Goal: Transaction & Acquisition: Purchase product/service

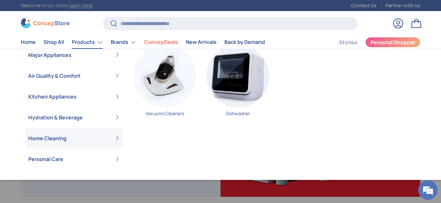
scroll to position [15, 0]
click at [161, 114] on link "Vacuums Cleaners" at bounding box center [164, 82] width 63 height 77
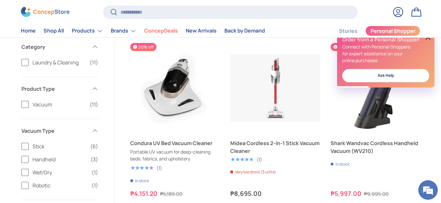
scroll to position [118, 0]
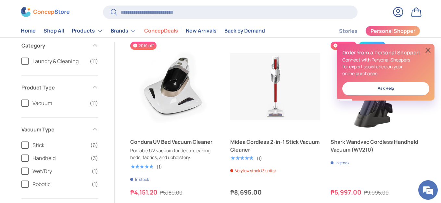
click at [429, 47] on button at bounding box center [428, 50] width 8 height 8
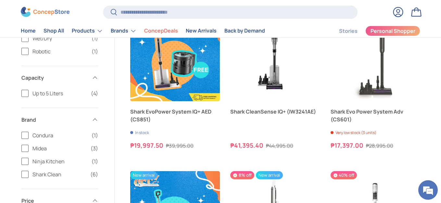
scroll to position [466, 0]
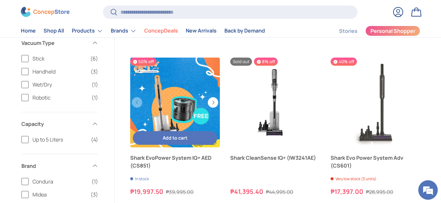
click at [197, 158] on link "Shark EvoPower System IQ+ AED (CS851)" at bounding box center [175, 162] width 90 height 16
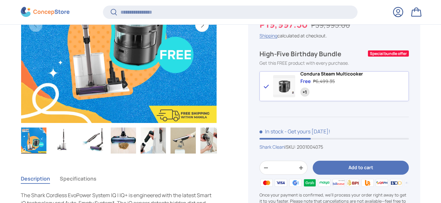
scroll to position [152, 0]
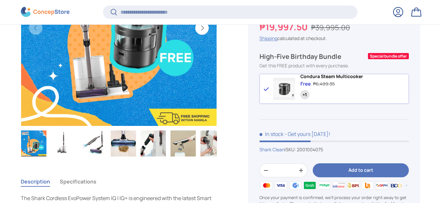
click at [62, 144] on img "Gallery Viewer" at bounding box center [63, 143] width 25 height 26
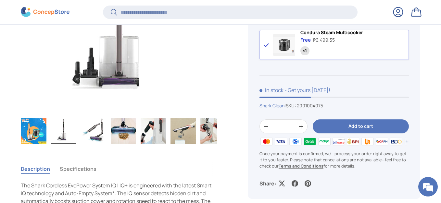
scroll to position [167, 0]
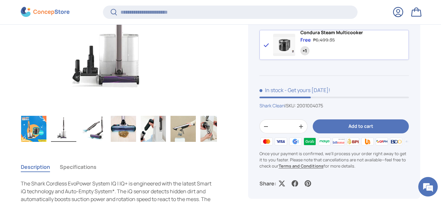
click at [93, 127] on img "Gallery Viewer" at bounding box center [93, 129] width 25 height 26
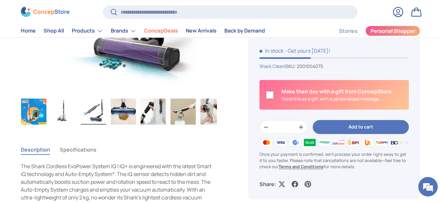
scroll to position [0, 0]
click at [121, 112] on img "Gallery Viewer" at bounding box center [123, 111] width 25 height 26
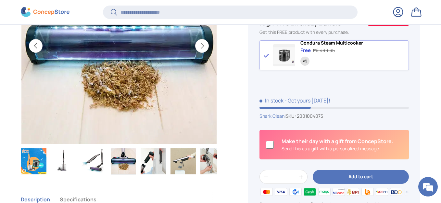
scroll to position [134, 0]
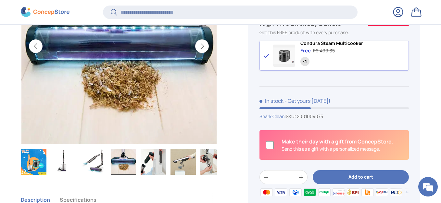
click at [148, 162] on img "Gallery Viewer" at bounding box center [153, 161] width 25 height 26
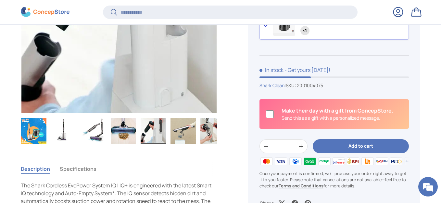
scroll to position [165, 0]
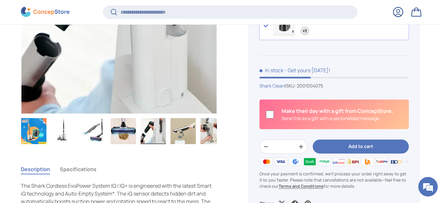
click at [191, 131] on img "Gallery Viewer" at bounding box center [182, 131] width 25 height 26
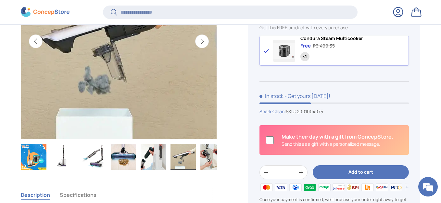
scroll to position [136, 0]
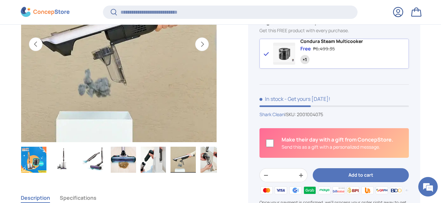
click at [206, 153] on img "Gallery Viewer" at bounding box center [212, 159] width 25 height 26
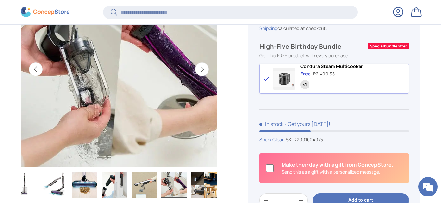
scroll to position [118, 0]
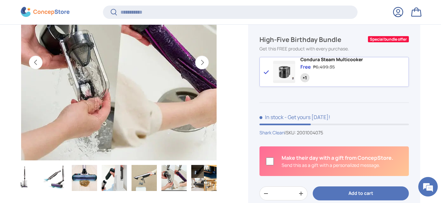
click at [203, 178] on img "Gallery Viewer" at bounding box center [203, 178] width 25 height 26
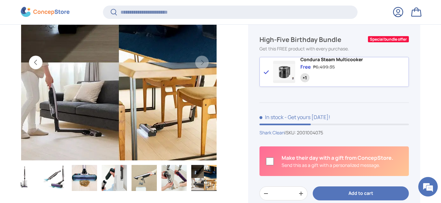
click at [206, 174] on img "Gallery Viewer" at bounding box center [203, 178] width 25 height 26
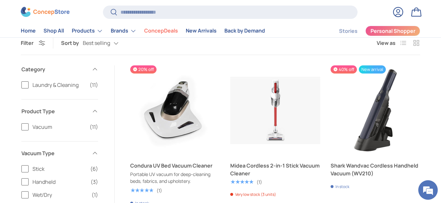
scroll to position [94, 0]
click at [56, 128] on span "Vacuum" at bounding box center [58, 127] width 53 height 8
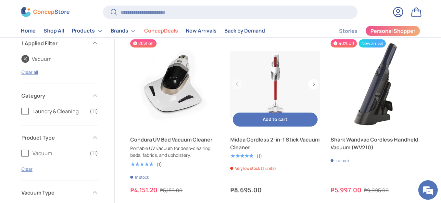
scroll to position [121, 0]
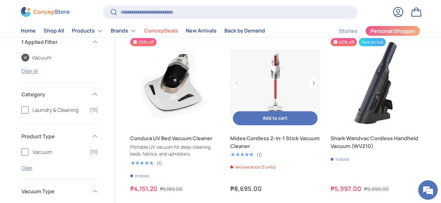
click at [292, 82] on link "Midea Cordless 2-in-1 Stick Vacuum Cleaner" at bounding box center [275, 83] width 90 height 90
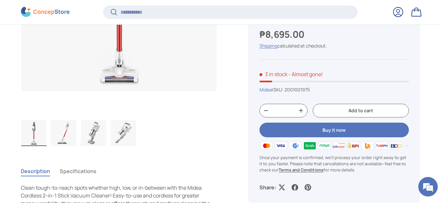
scroll to position [164, 0]
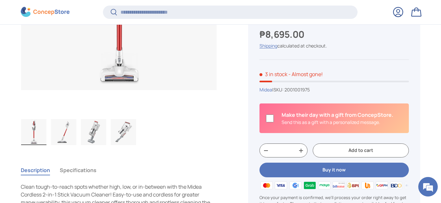
click at [63, 134] on img "Gallery Viewer" at bounding box center [63, 132] width 25 height 26
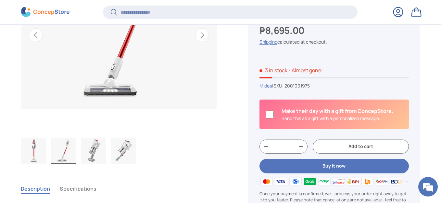
scroll to position [168, 0]
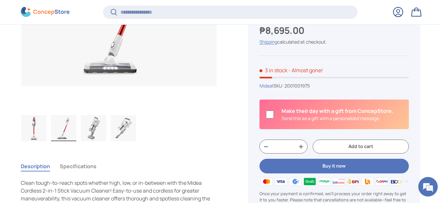
click at [95, 129] on img "Gallery Viewer" at bounding box center [93, 128] width 25 height 26
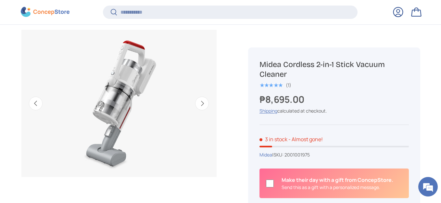
scroll to position [77, 0]
click at [203, 103] on button "Next" at bounding box center [202, 104] width 14 height 14
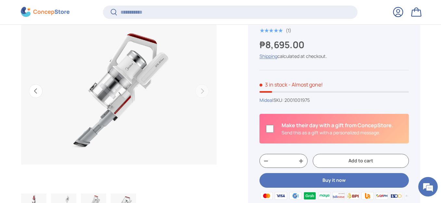
scroll to position [89, 0]
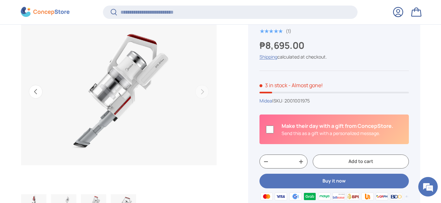
click at [37, 90] on button "Previous" at bounding box center [36, 92] width 14 height 14
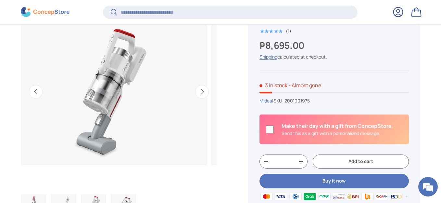
scroll to position [0, 399]
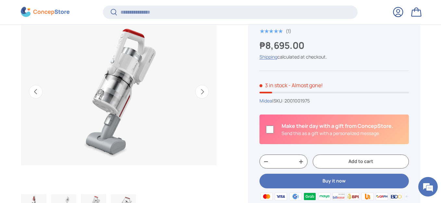
click at [36, 91] on button "Previous" at bounding box center [36, 92] width 14 height 14
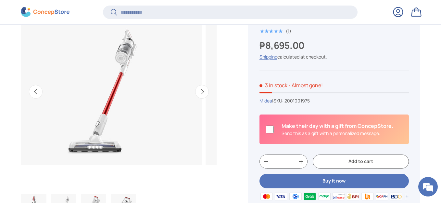
scroll to position [0, 199]
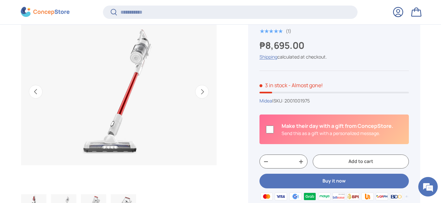
click at [36, 92] on button "Previous" at bounding box center [36, 92] width 14 height 14
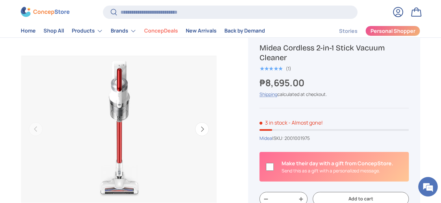
scroll to position [55, 0]
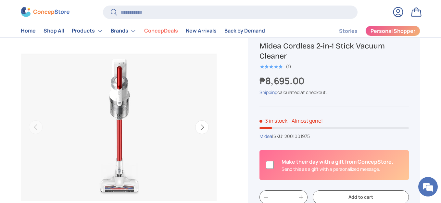
click at [202, 127] on button "Next" at bounding box center [202, 127] width 14 height 14
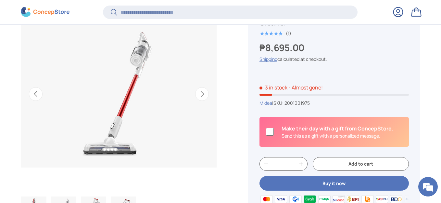
scroll to position [84, 0]
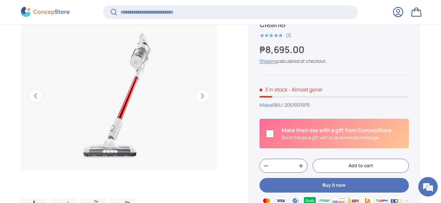
click at [201, 94] on button "Next" at bounding box center [202, 96] width 14 height 14
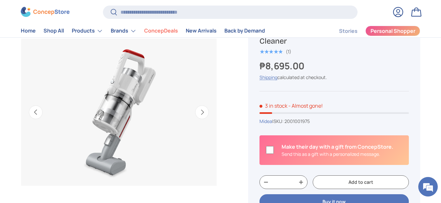
scroll to position [0, 0]
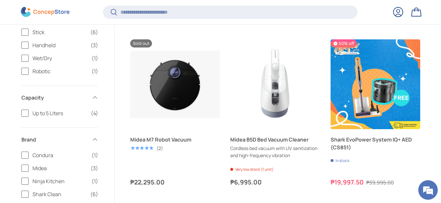
scroll to position [295, 0]
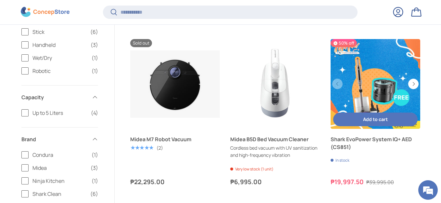
click at [363, 99] on link "Shark EvoPower System IQ+ AED (CS851)" at bounding box center [376, 84] width 90 height 90
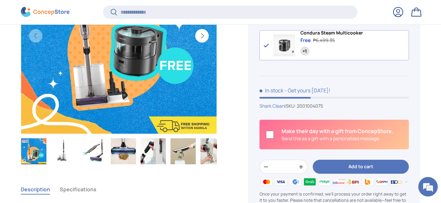
scroll to position [152, 0]
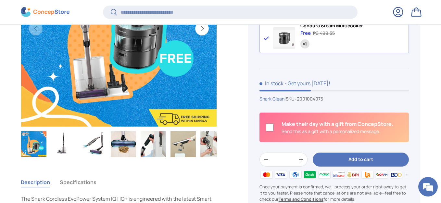
click at [63, 141] on img "Gallery Viewer" at bounding box center [63, 144] width 25 height 26
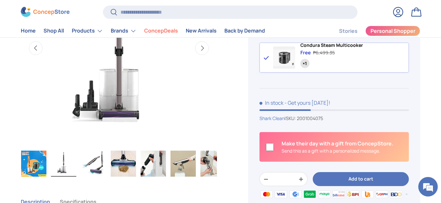
scroll to position [126, 0]
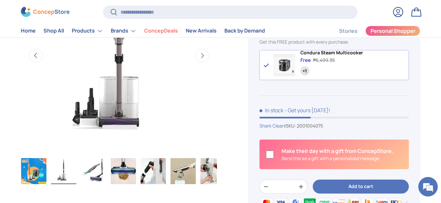
click at [92, 173] on img "Gallery Viewer" at bounding box center [93, 171] width 25 height 26
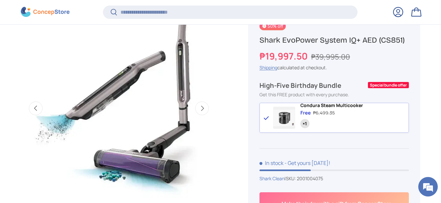
scroll to position [130, 0]
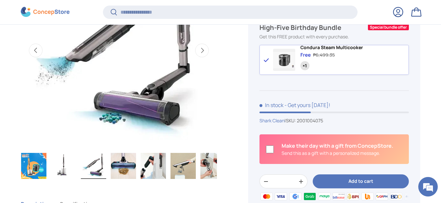
click at [128, 168] on img "Gallery Viewer" at bounding box center [123, 166] width 25 height 26
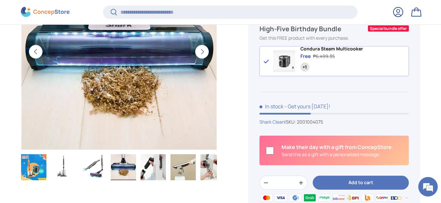
scroll to position [147, 0]
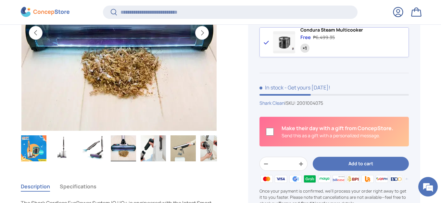
click at [159, 147] on img "Gallery Viewer" at bounding box center [153, 148] width 25 height 26
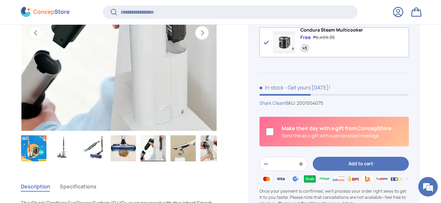
click at [189, 148] on img "Gallery Viewer" at bounding box center [182, 148] width 25 height 26
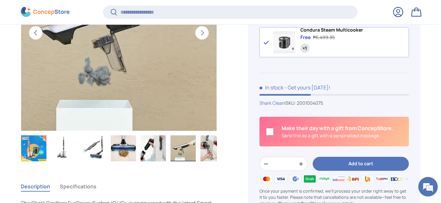
click at [210, 145] on img "Gallery Viewer" at bounding box center [212, 148] width 25 height 26
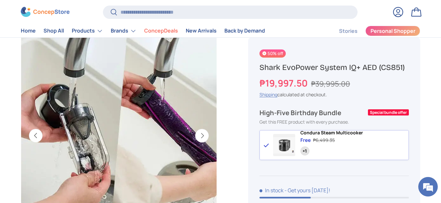
scroll to position [46, 0]
click at [202, 136] on button "Next" at bounding box center [202, 136] width 14 height 14
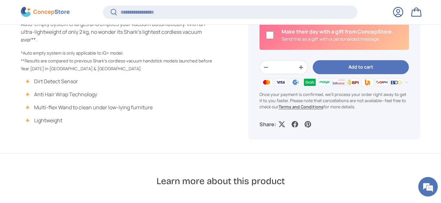
scroll to position [0, 0]
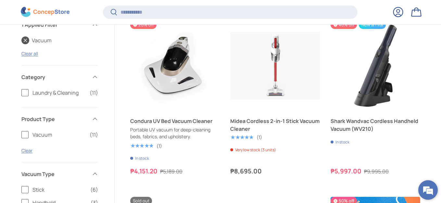
scroll to position [136, 0]
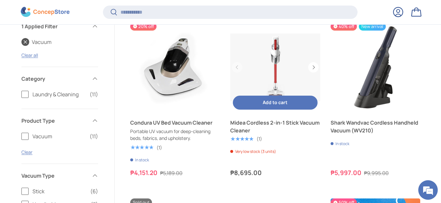
click at [304, 122] on link "Midea Cordless 2-in-1 Stick Vacuum Cleaner" at bounding box center [275, 127] width 90 height 16
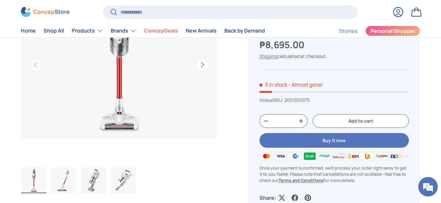
click at [202, 66] on button "Next" at bounding box center [202, 65] width 14 height 14
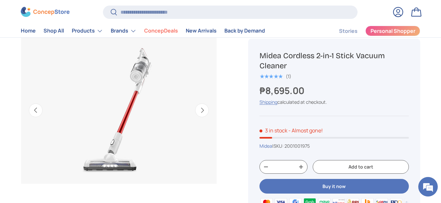
scroll to position [72, 0]
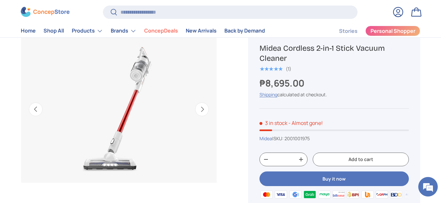
click at [202, 108] on button "Next" at bounding box center [202, 109] width 14 height 14
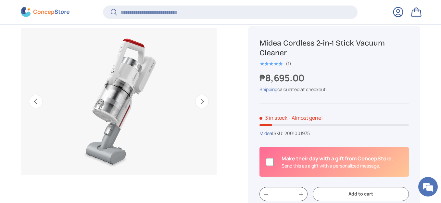
scroll to position [77, 0]
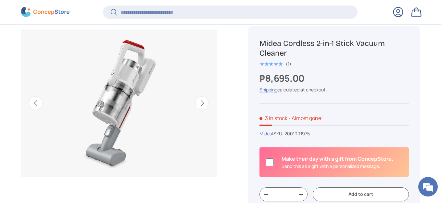
click at [201, 103] on button "Next" at bounding box center [202, 103] width 14 height 14
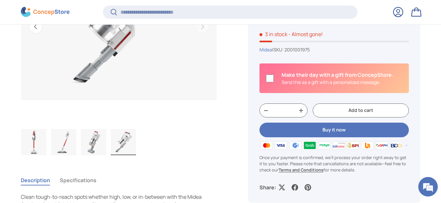
scroll to position [160, 0]
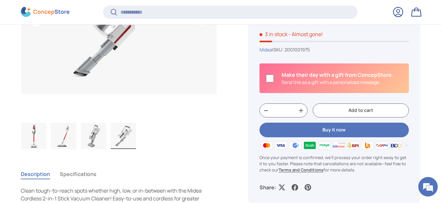
click at [260, 147] on img at bounding box center [266, 146] width 14 height 10
click at [288, 144] on img at bounding box center [295, 146] width 14 height 10
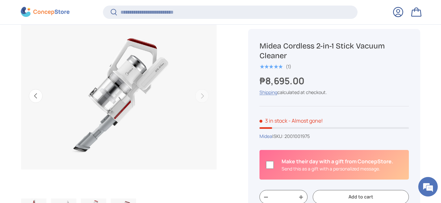
scroll to position [84, 0]
click at [270, 92] on link "Shipping" at bounding box center [268, 93] width 18 height 6
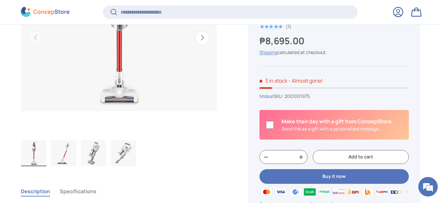
click at [350, 136] on div "Is this a gift? Edit To From Message (Max characters: 500)" at bounding box center [333, 125] width 149 height 30
click at [352, 176] on button "Buy it now" at bounding box center [333, 176] width 149 height 15
